Goal: Information Seeking & Learning: Learn about a topic

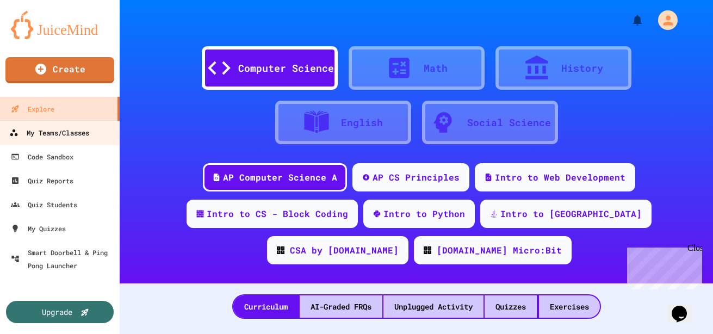
click at [36, 141] on link "My Teams/Classes" at bounding box center [60, 132] width 124 height 24
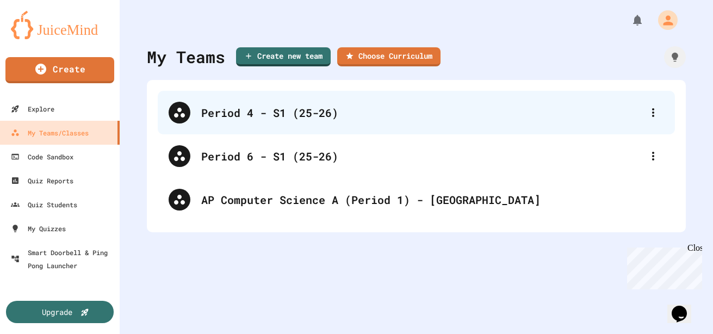
click at [226, 122] on div "Period 4 - S1 (25-26)" at bounding box center [416, 113] width 517 height 44
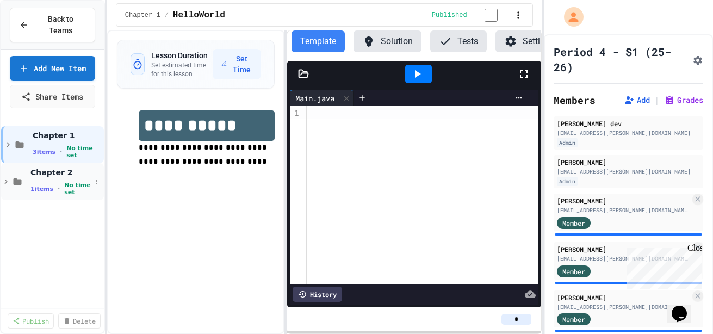
click at [50, 177] on span "Chapter 2" at bounding box center [60, 173] width 60 height 10
click at [45, 186] on span "1 items" at bounding box center [41, 189] width 23 height 7
click at [5, 186] on icon at bounding box center [6, 182] width 10 height 10
click at [40, 215] on span "SimpleProgram" at bounding box center [55, 211] width 51 height 9
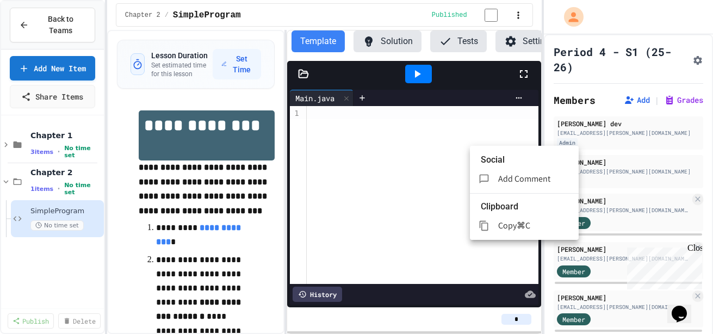
click at [287, 130] on div at bounding box center [356, 167] width 713 height 334
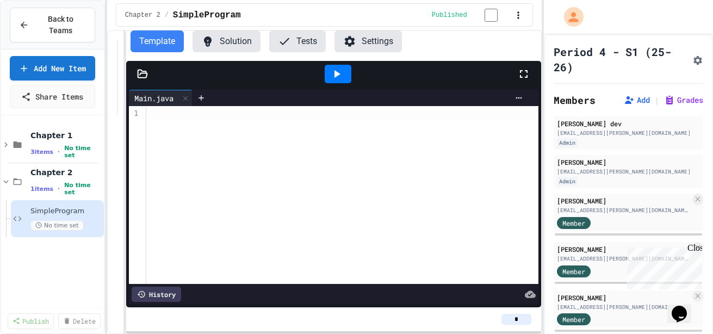
click at [109, 131] on div "**********" at bounding box center [324, 182] width 435 height 304
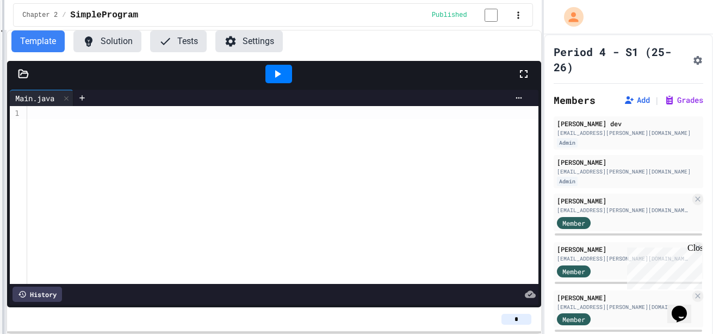
click at [2, 180] on div at bounding box center [3, 167] width 2 height 334
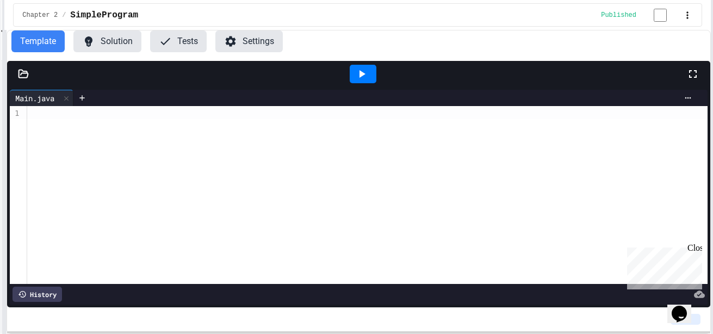
click at [713, 137] on html "**********" at bounding box center [356, 167] width 713 height 334
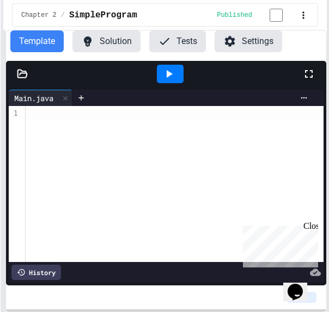
click at [140, 163] on div at bounding box center [175, 184] width 298 height 156
click at [28, 75] on div at bounding box center [22, 74] width 33 height 11
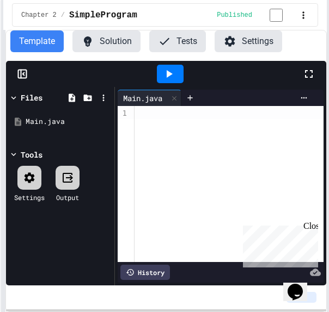
click at [28, 181] on icon at bounding box center [29, 177] width 10 height 10
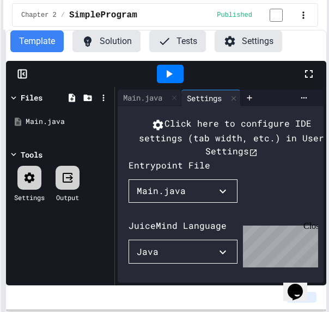
click at [21, 76] on icon at bounding box center [21, 74] width 0 height 8
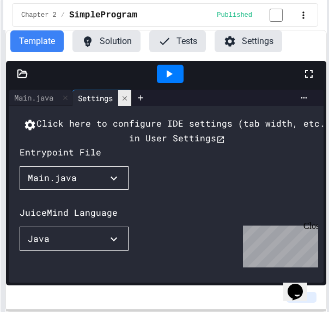
click at [128, 97] on icon at bounding box center [125, 99] width 8 height 8
